Goal: Find specific page/section: Find specific page/section

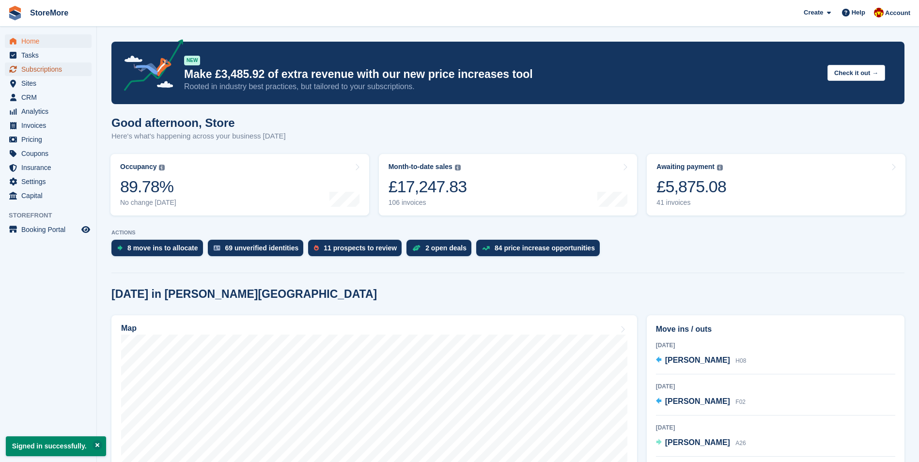
click at [42, 68] on span "Subscriptions" at bounding box center [50, 69] width 58 height 14
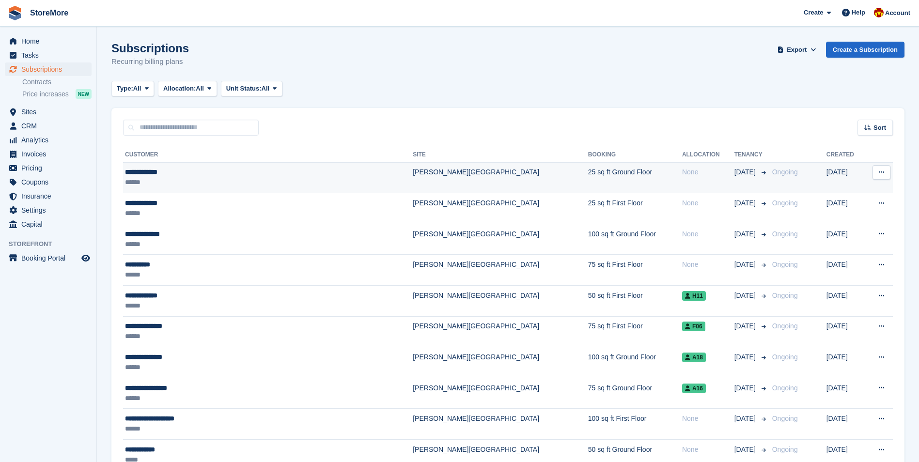
click at [174, 177] on div "**********" at bounding box center [228, 172] width 207 height 10
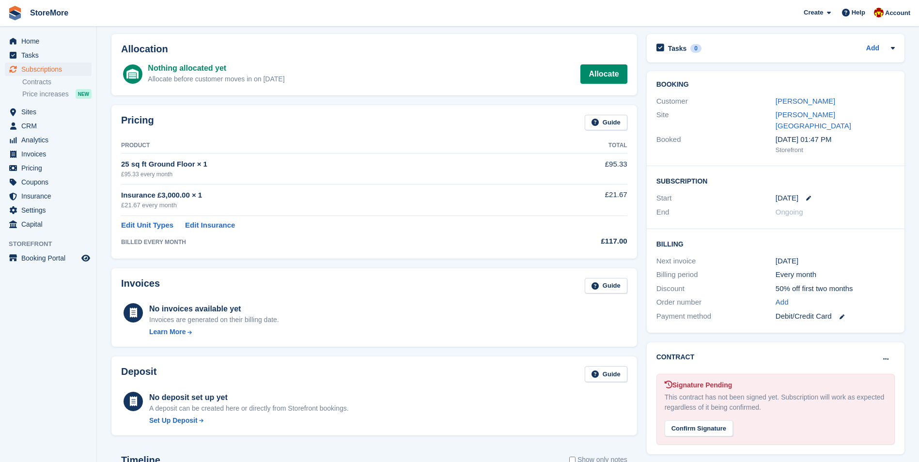
scroll to position [37, 0]
click at [803, 96] on div "[PERSON_NAME]" at bounding box center [835, 101] width 119 height 11
click at [799, 103] on link "[PERSON_NAME]" at bounding box center [806, 101] width 60 height 8
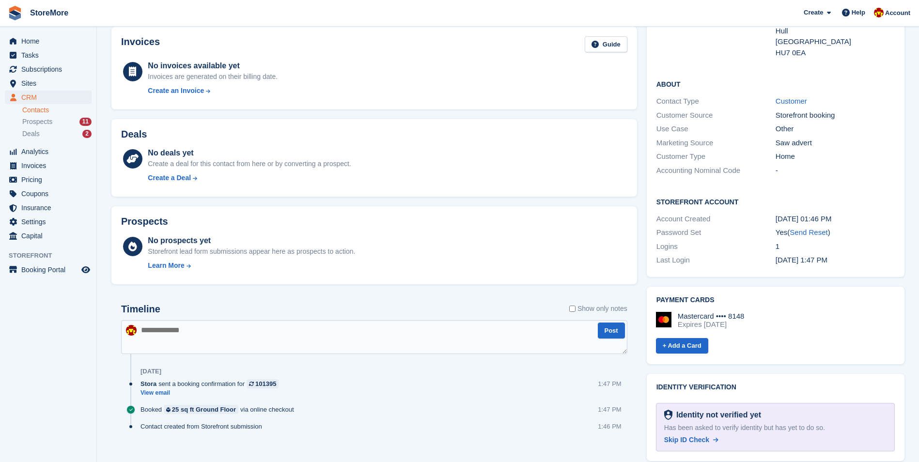
scroll to position [169, 0]
